Goal: Task Accomplishment & Management: Use online tool/utility

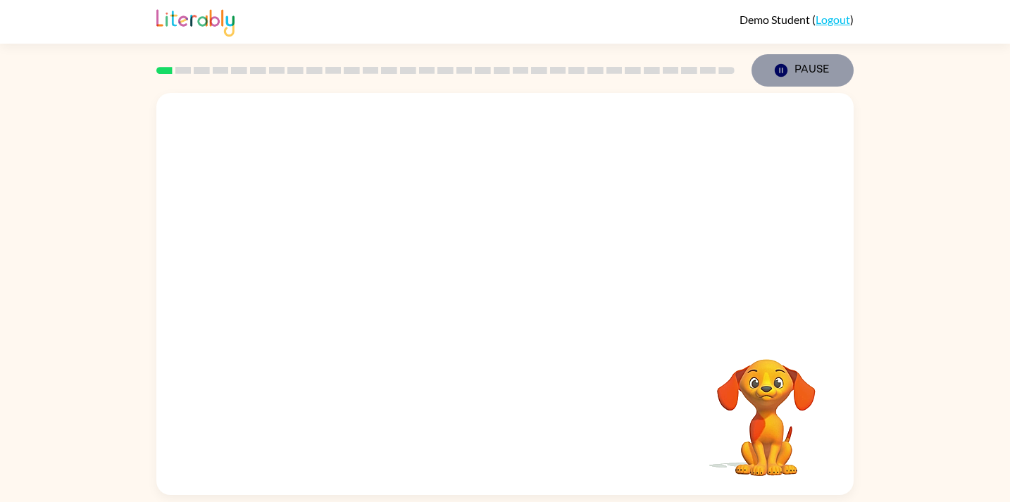
click at [777, 68] on icon "button" at bounding box center [781, 70] width 13 height 13
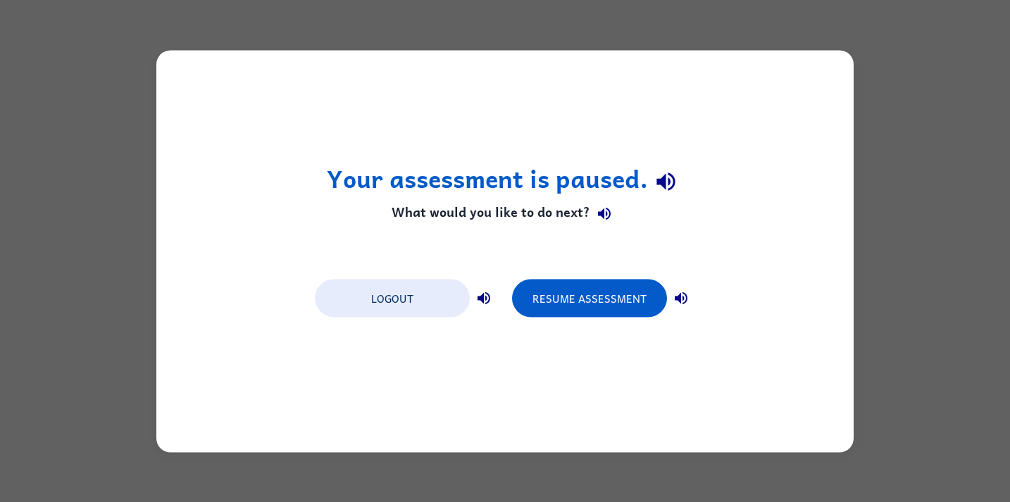
click at [725, 25] on div "Your assessment is paused. What would you like to do next? Logout Resume Assess…" at bounding box center [505, 251] width 1010 height 502
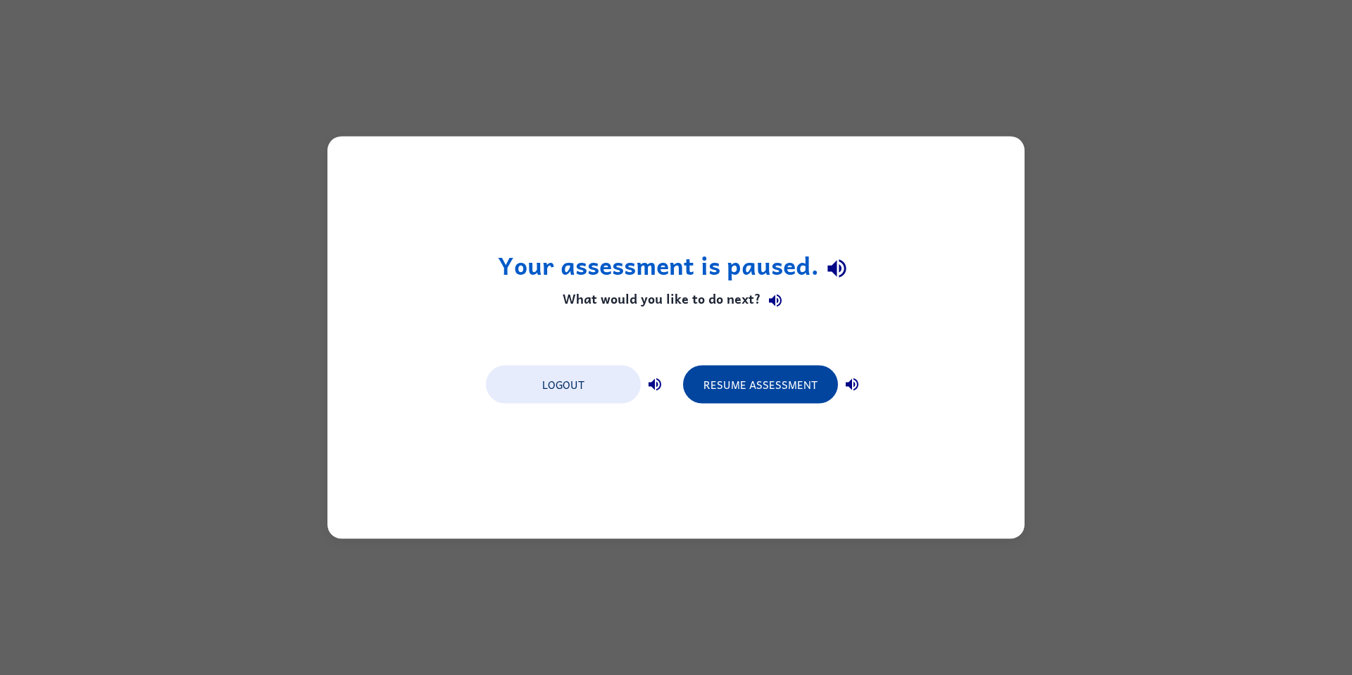
click at [789, 385] on button "Resume Assessment" at bounding box center [760, 384] width 155 height 38
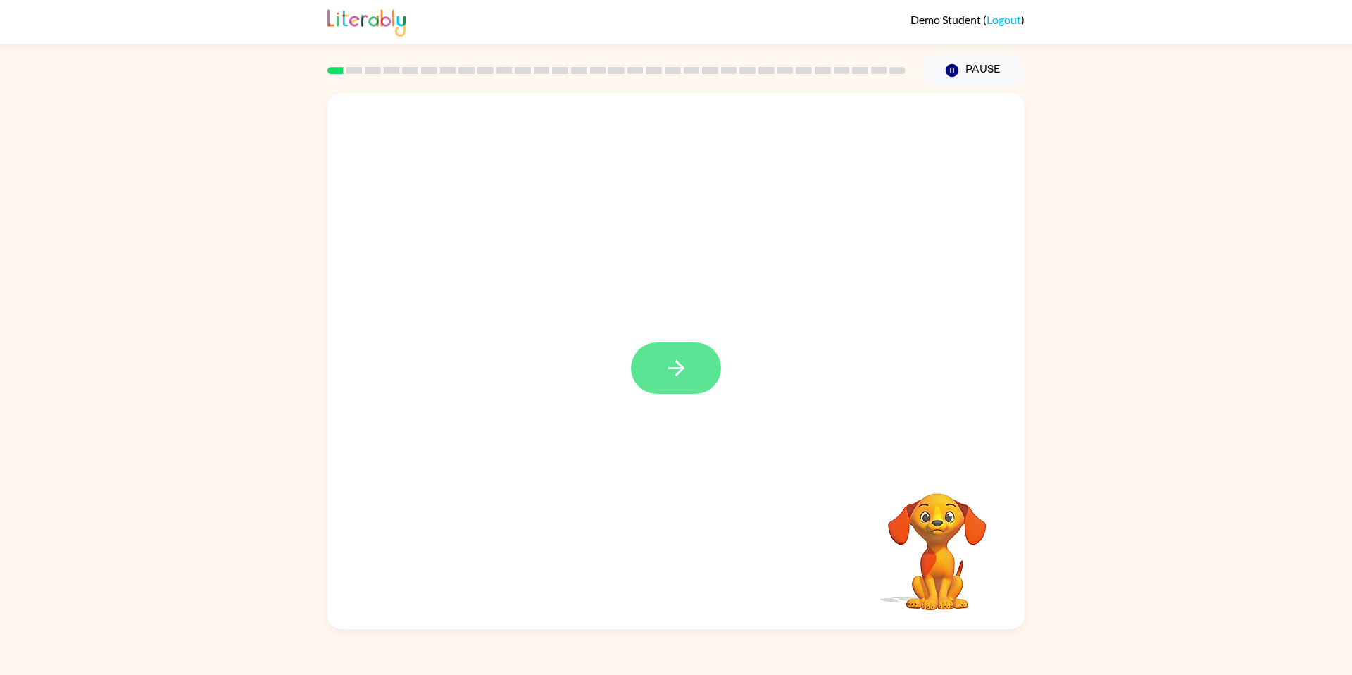
click at [668, 372] on icon "button" at bounding box center [676, 368] width 25 height 25
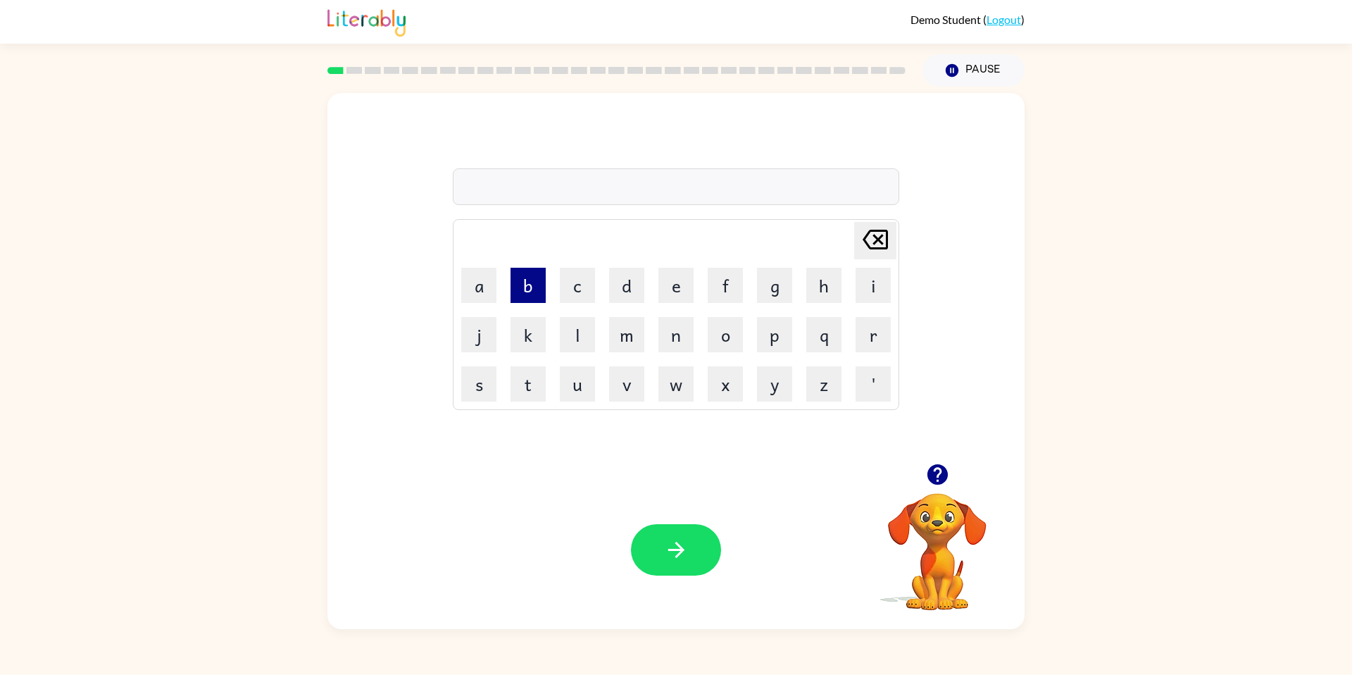
click at [538, 298] on button "b" at bounding box center [528, 285] width 35 height 35
click at [668, 285] on button "e" at bounding box center [675, 285] width 35 height 35
click at [767, 288] on button "g" at bounding box center [774, 285] width 35 height 35
click at [680, 501] on icon "button" at bounding box center [676, 550] width 16 height 16
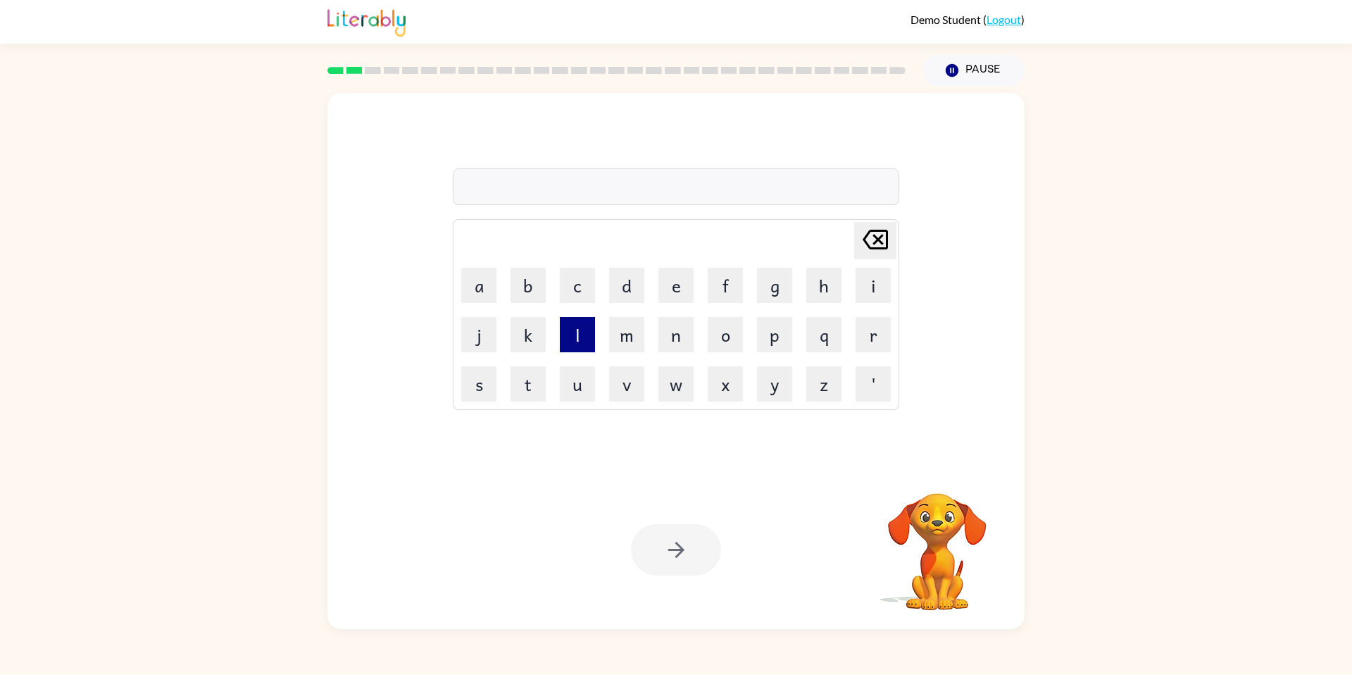
click at [589, 342] on button "l" at bounding box center [577, 334] width 35 height 35
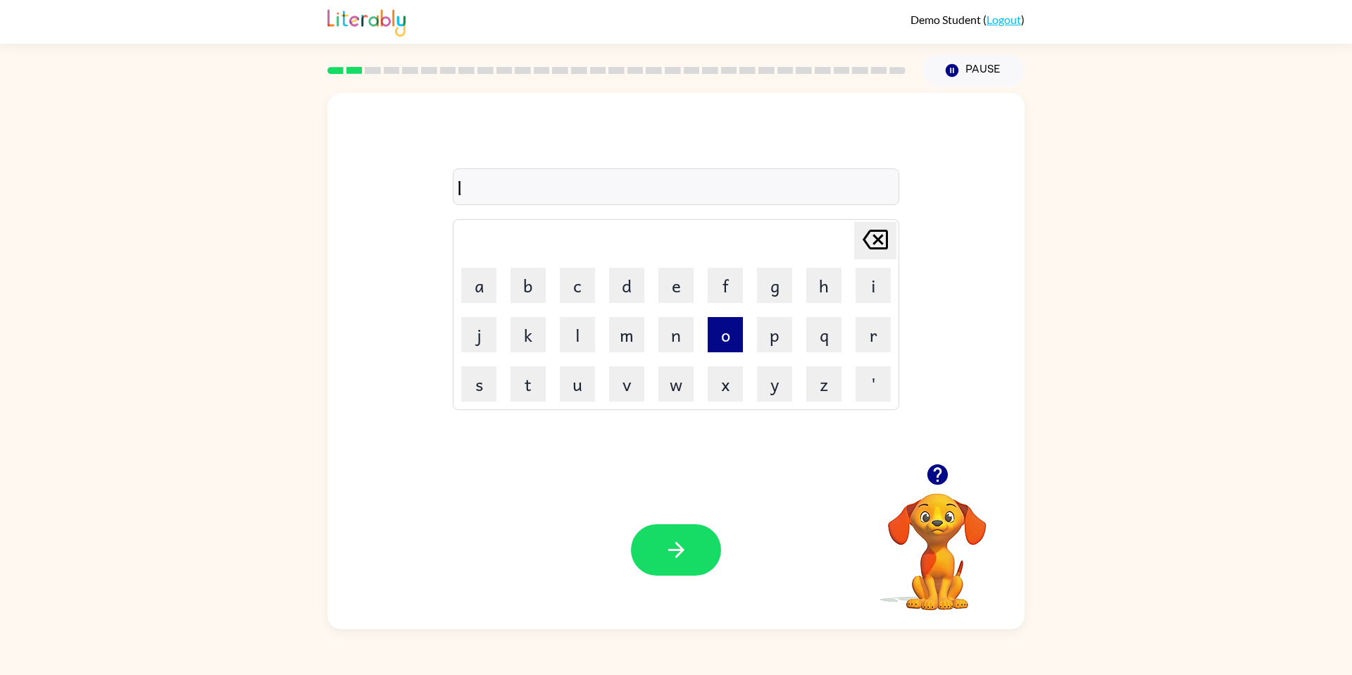
click at [732, 339] on button "o" at bounding box center [725, 334] width 35 height 35
click at [674, 378] on button "w" at bounding box center [675, 383] width 35 height 35
click at [620, 292] on button "d" at bounding box center [626, 285] width 35 height 35
click at [710, 501] on button "button" at bounding box center [676, 549] width 90 height 51
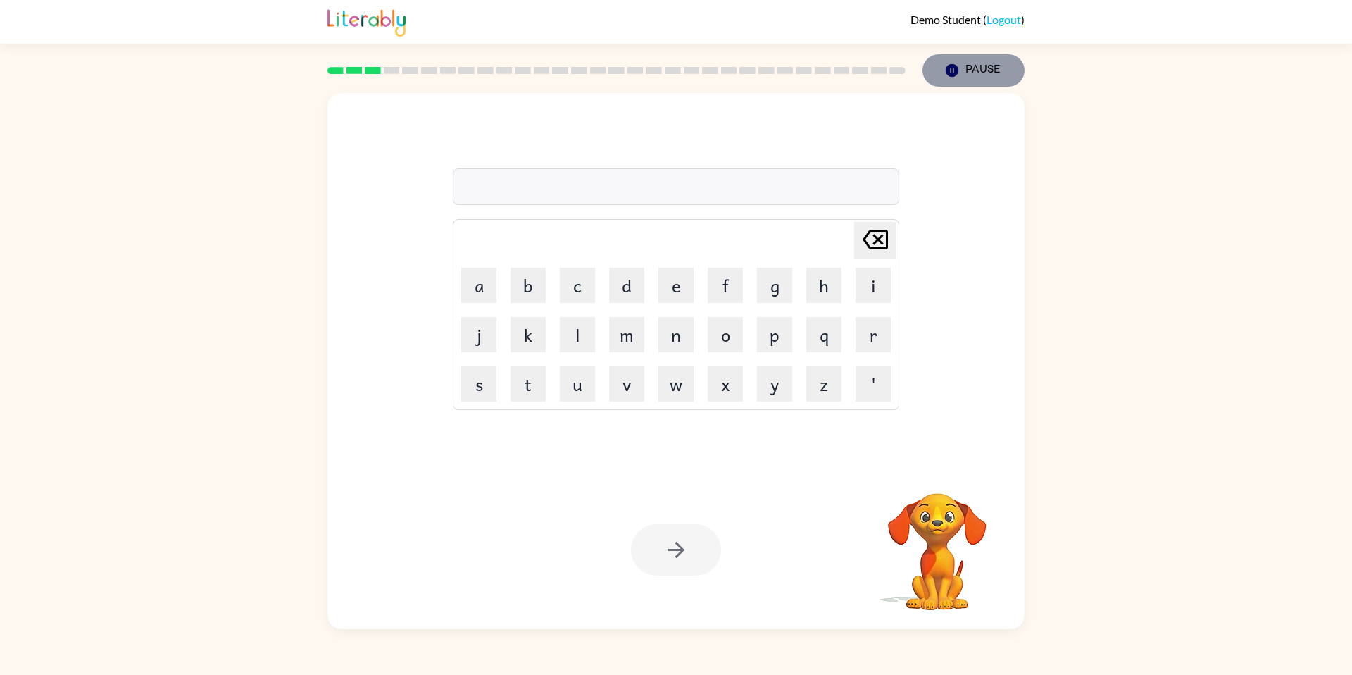
click at [954, 68] on icon "button" at bounding box center [952, 70] width 13 height 13
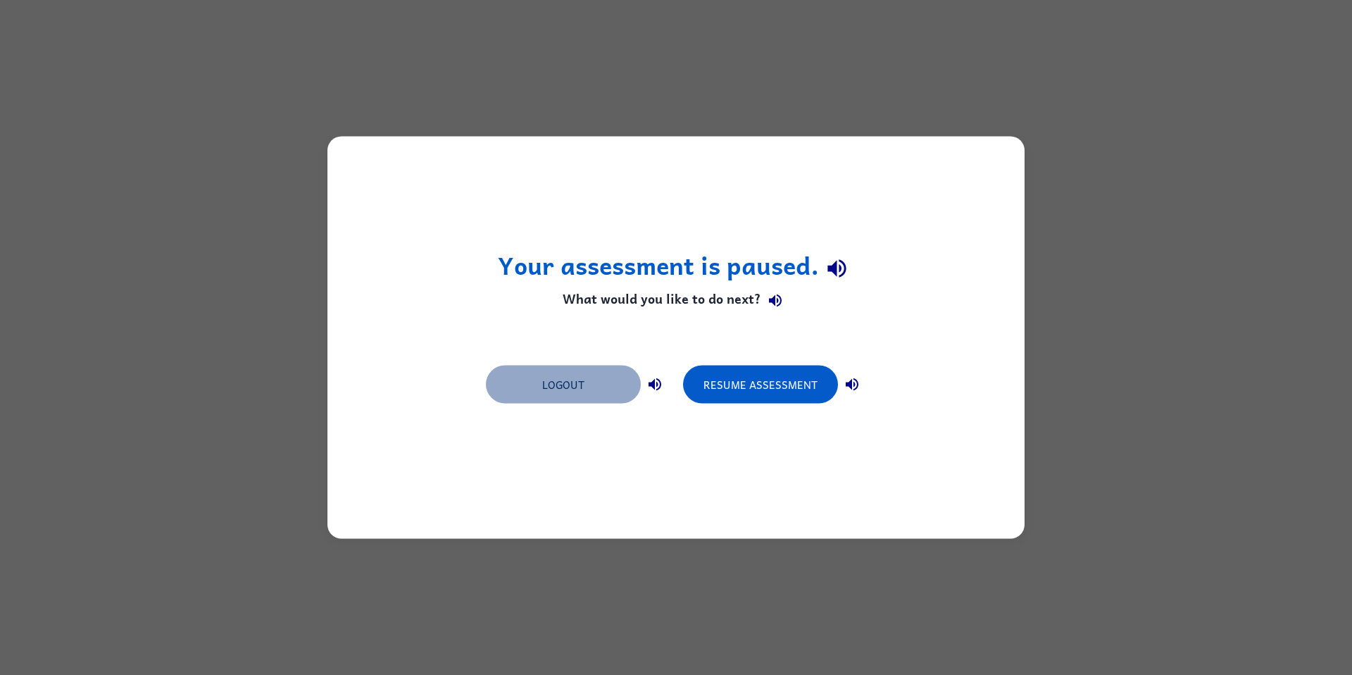
click at [546, 387] on button "Logout" at bounding box center [563, 384] width 155 height 38
